Goal: Task Accomplishment & Management: Use online tool/utility

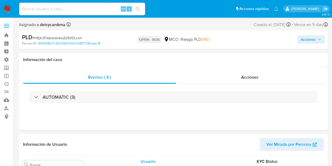
scroll to position [222, 0]
select select "10"
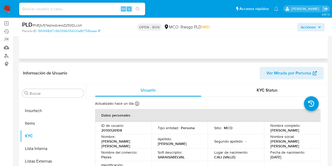
scroll to position [0, 0]
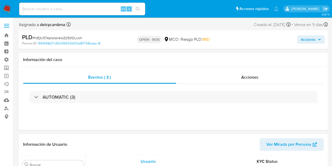
click at [318, 38] on icon "button" at bounding box center [319, 39] width 3 height 3
click at [309, 35] on span "Acciones" at bounding box center [308, 39] width 15 height 8
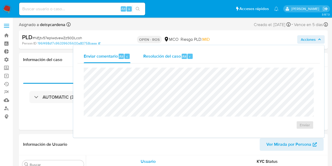
click at [161, 54] on span "Resolución del caso" at bounding box center [162, 56] width 38 height 6
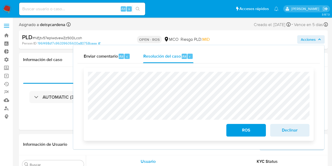
click at [252, 132] on span "ROS" at bounding box center [246, 130] width 26 height 12
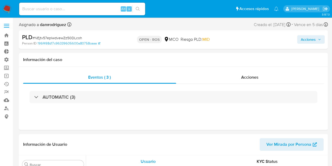
scroll to position [222, 0]
select select "10"
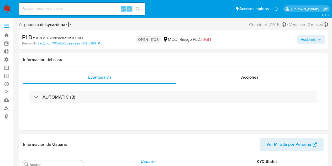
click at [310, 39] on span "Acciones" at bounding box center [308, 39] width 15 height 8
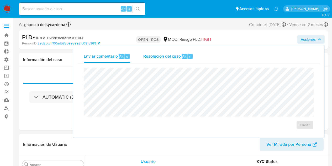
click at [175, 59] on span "Resolución del caso" at bounding box center [162, 56] width 38 height 6
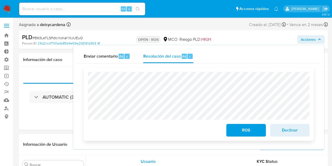
click at [249, 130] on span "ROS" at bounding box center [246, 130] width 26 height 12
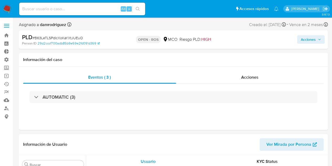
scroll to position [222, 0]
select select "10"
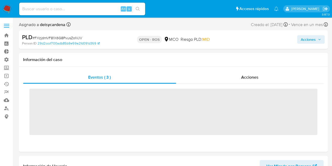
scroll to position [222, 0]
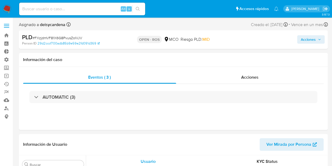
select select "10"
click at [310, 39] on span "Acciones" at bounding box center [308, 39] width 15 height 8
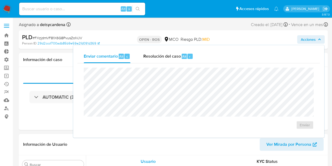
click at [240, 38] on div "Acciones Enviar comentario Alt c Resolución del caso Alt r Enviar" at bounding box center [275, 39] width 100 height 12
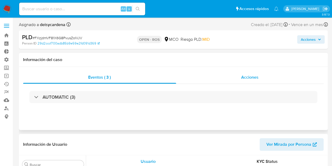
click at [252, 81] on div "Acciones" at bounding box center [250, 77] width 148 height 13
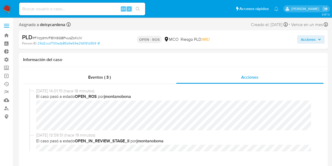
click at [318, 38] on icon "button" at bounding box center [319, 39] width 3 height 3
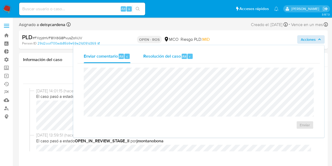
click at [165, 58] on span "Resolución del caso" at bounding box center [162, 56] width 38 height 6
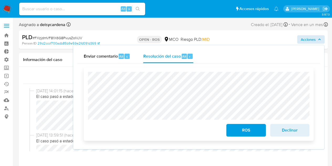
click at [245, 131] on span "ROS" at bounding box center [246, 130] width 26 height 12
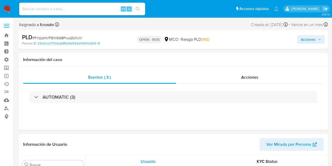
scroll to position [222, 0]
select select "10"
click at [307, 40] on span "Acciones" at bounding box center [308, 39] width 15 height 8
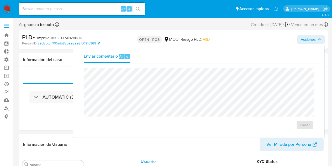
click at [315, 37] on span "Acciones" at bounding box center [308, 39] width 15 height 8
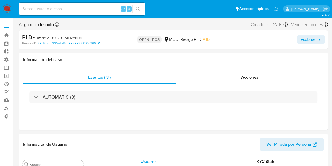
click at [314, 39] on span "Acciones" at bounding box center [308, 39] width 15 height 8
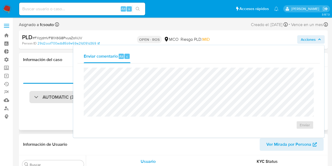
click at [42, 95] on div "AUTOMATIC (3)" at bounding box center [54, 97] width 41 height 6
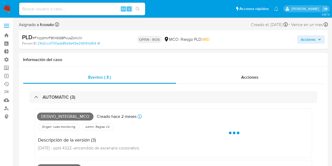
click at [318, 44] on div "Acciones" at bounding box center [275, 39] width 100 height 12
click at [320, 41] on icon "button" at bounding box center [319, 39] width 3 height 3
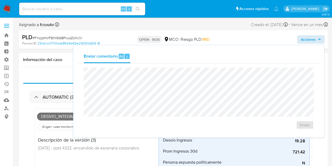
click at [154, 63] on div "Enviar comentario Alt c" at bounding box center [198, 56] width 243 height 14
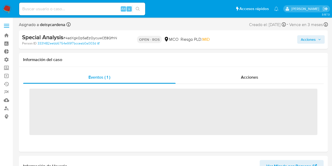
scroll to position [222, 0]
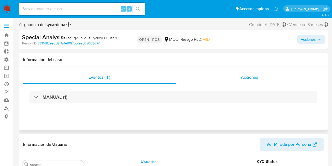
click at [250, 79] on span "Acciones" at bounding box center [249, 77] width 17 height 6
select select "10"
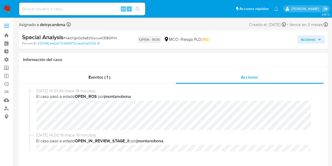
click at [310, 42] on span "Acciones" at bounding box center [308, 39] width 15 height 8
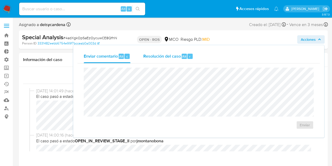
click at [160, 59] on div "Resolución del caso Alt r" at bounding box center [168, 56] width 50 height 14
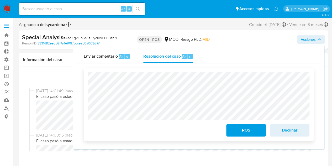
click at [247, 130] on span "ROS" at bounding box center [246, 130] width 26 height 12
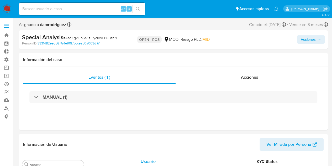
scroll to position [222, 0]
click at [54, 9] on input at bounding box center [82, 9] width 126 height 7
select select "10"
paste input "https://aladdin.adminml.com/case/2SumDmgoEIRJZaHTIWJePEjZ"
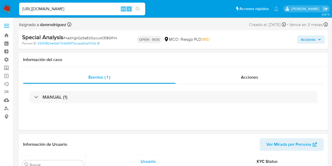
type input "https://aladdin.adminml.com/case/2SumDmgoEIRJZaHTIWJePEjZ"
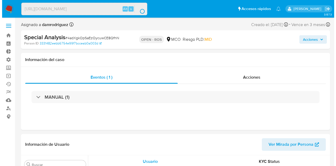
scroll to position [0, 0]
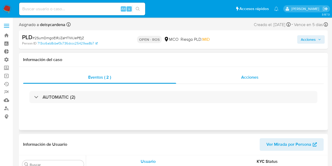
scroll to position [222, 0]
click at [315, 39] on span "Acciones" at bounding box center [308, 39] width 15 height 8
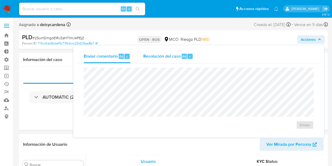
select select "10"
click at [165, 56] on span "Resolución del caso" at bounding box center [162, 56] width 38 height 6
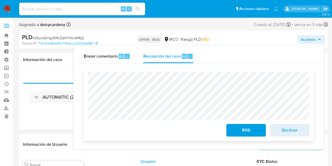
click at [248, 133] on span "ROS" at bounding box center [246, 130] width 26 height 12
